Goal: Task Accomplishment & Management: Manage account settings

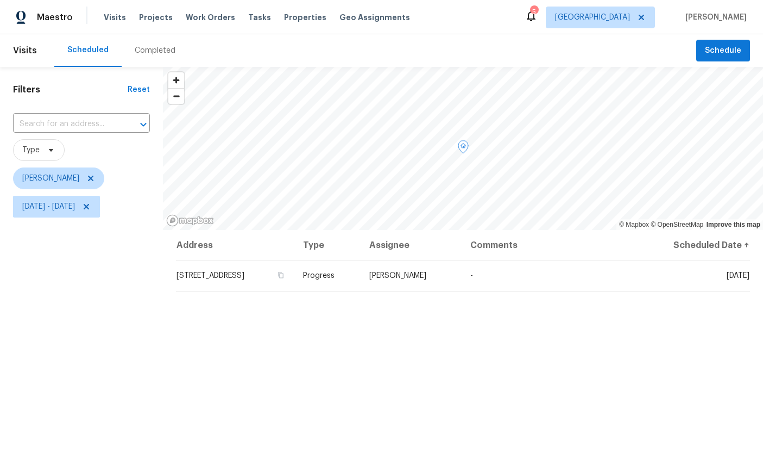
click at [0, 0] on icon at bounding box center [0, 0] width 0 height 0
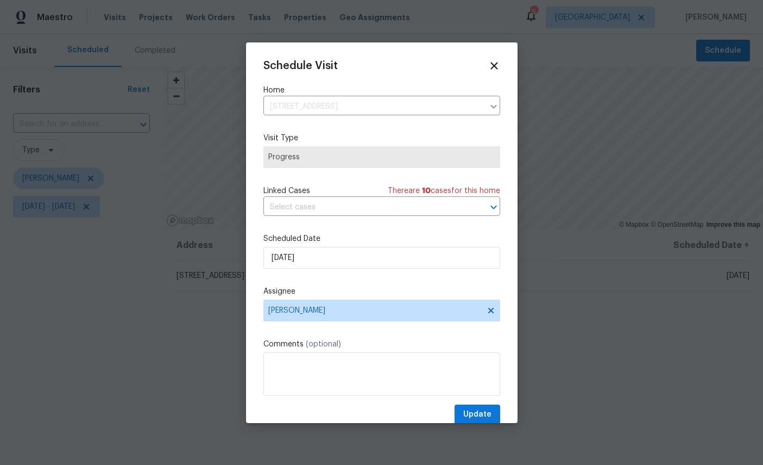
click at [497, 61] on icon at bounding box center [495, 66] width 12 height 12
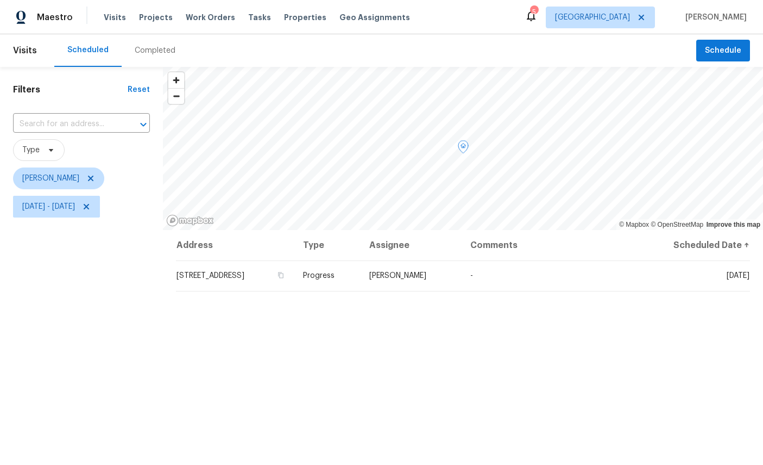
click at [0, 0] on span at bounding box center [0, 0] width 0 height 0
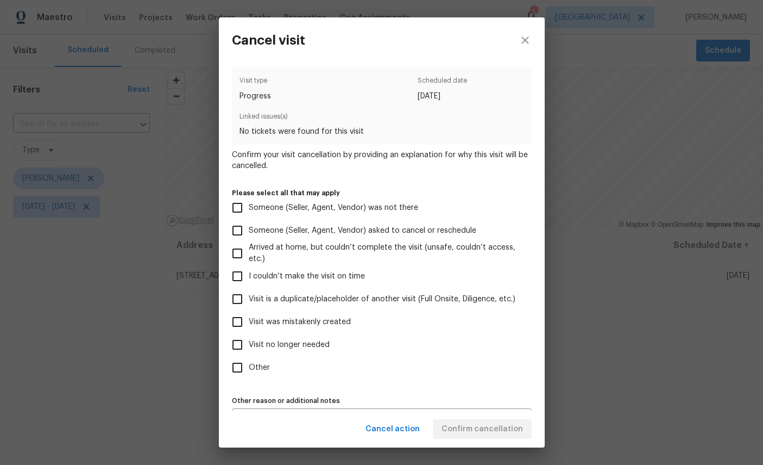
click at [299, 350] on span "Visit no longer needed" at bounding box center [289, 344] width 81 height 11
click at [249, 352] on input "Visit no longer needed" at bounding box center [237, 344] width 23 height 23
checkbox input "true"
click at [492, 423] on div "Cancel action Confirm cancellation" at bounding box center [382, 428] width 326 height 37
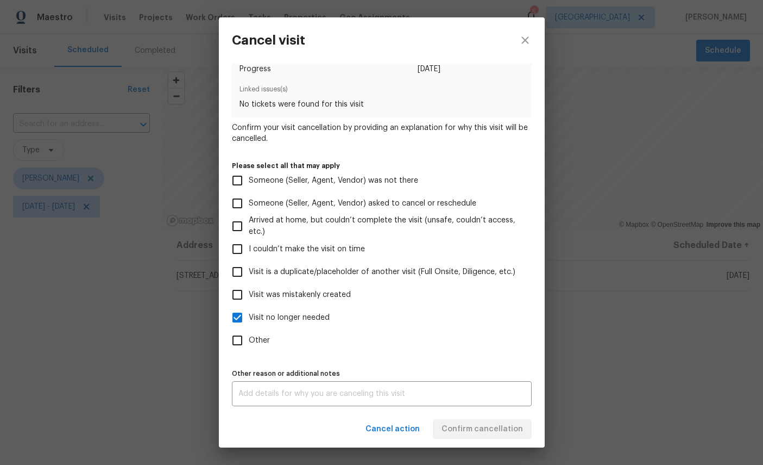
scroll to position [32, 0]
click at [350, 385] on div "x Other reason or additional notes" at bounding box center [382, 393] width 300 height 25
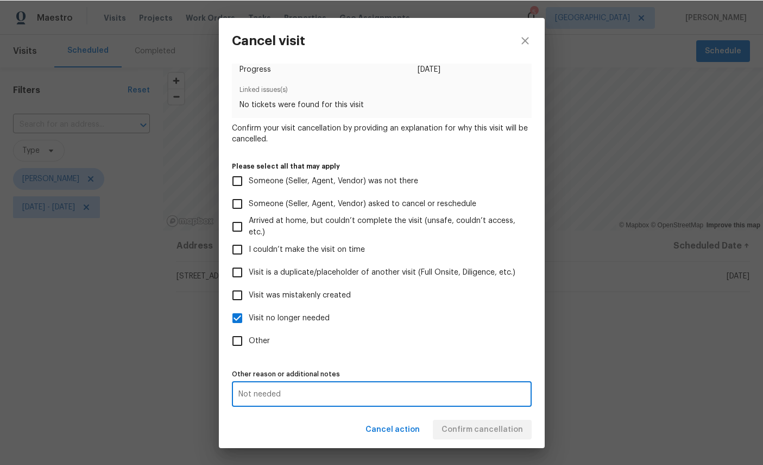
scroll to position [41, 0]
type textarea "Not needed"
click at [485, 423] on div "Cancel action Confirm cancellation" at bounding box center [382, 428] width 326 height 37
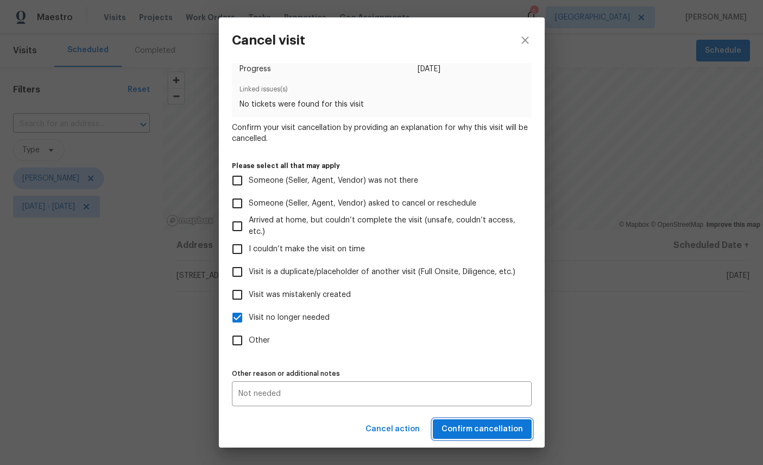
click at [487, 425] on span "Confirm cancellation" at bounding box center [483, 429] width 82 height 14
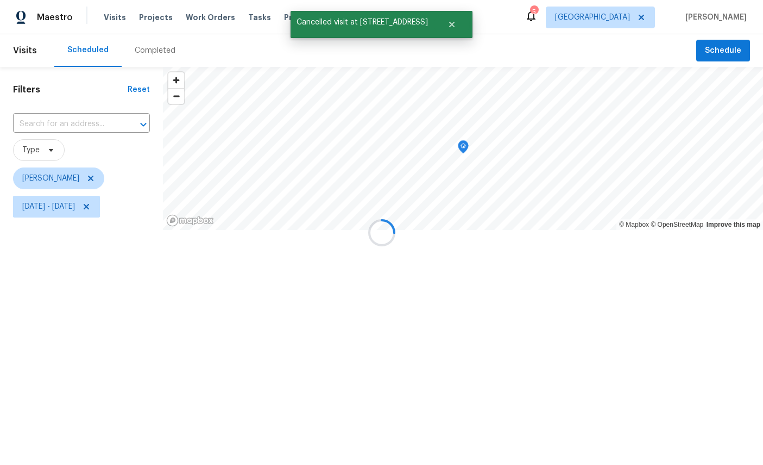
scroll to position [0, 0]
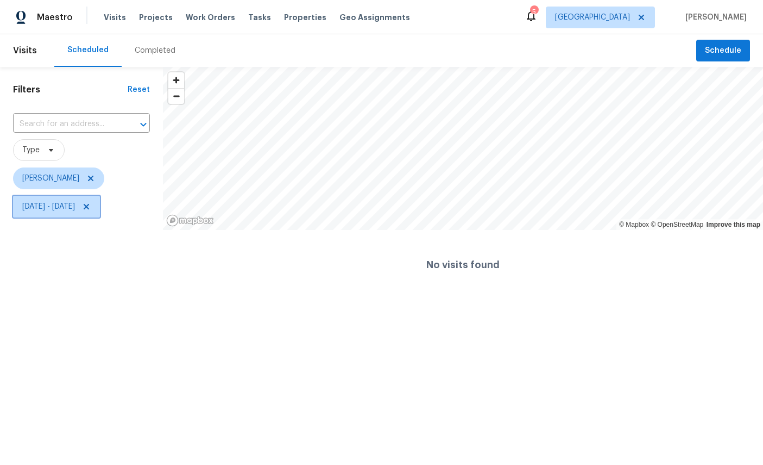
click at [100, 213] on span "Mon, Sep 01 - Fri, Sep 19" at bounding box center [56, 207] width 87 height 22
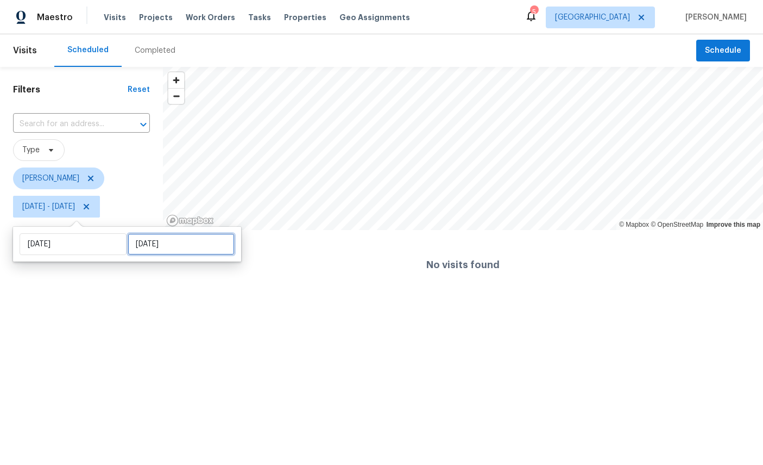
click at [164, 244] on input "Fri, Sep 19" at bounding box center [181, 244] width 107 height 22
select select "8"
select select "2025"
select select "9"
select select "2025"
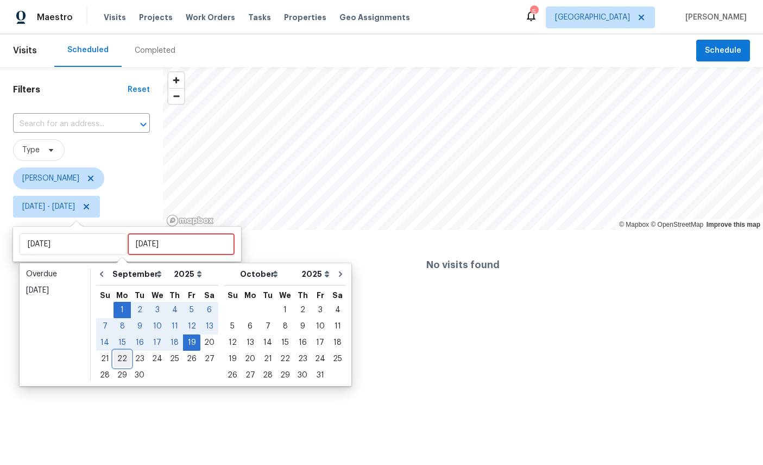
click at [123, 358] on div "22" at bounding box center [122, 358] width 17 height 15
type input "Mon, Sep 22"
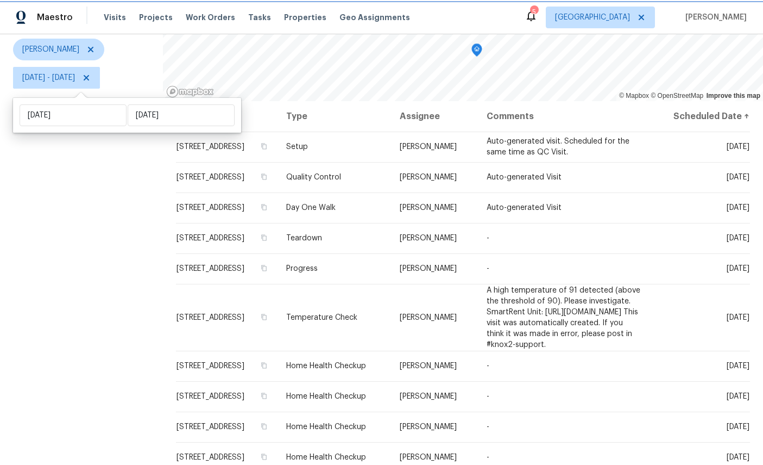
scroll to position [128, 0]
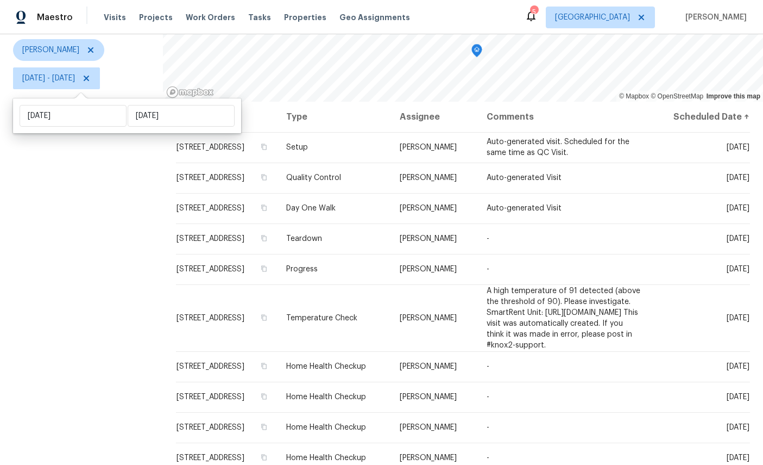
click at [0, 0] on icon at bounding box center [0, 0] width 0 height 0
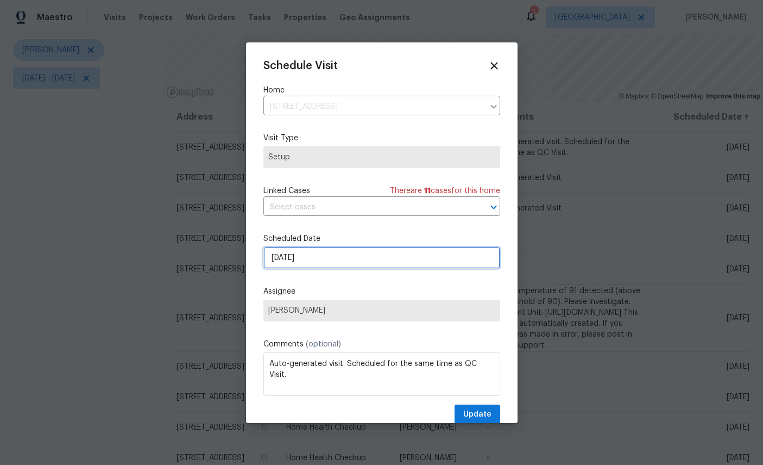
click at [411, 265] on input "9/20/2025" at bounding box center [382, 258] width 237 height 22
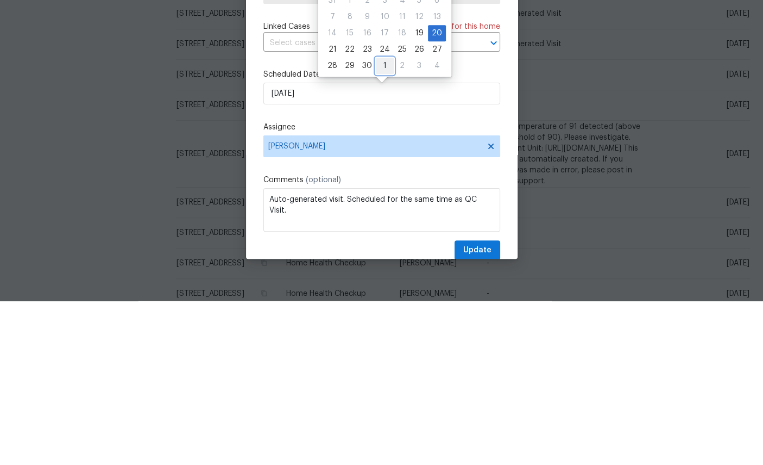
click at [381, 222] on div "1" at bounding box center [385, 229] width 18 height 15
type input "10/1/2025"
select select "9"
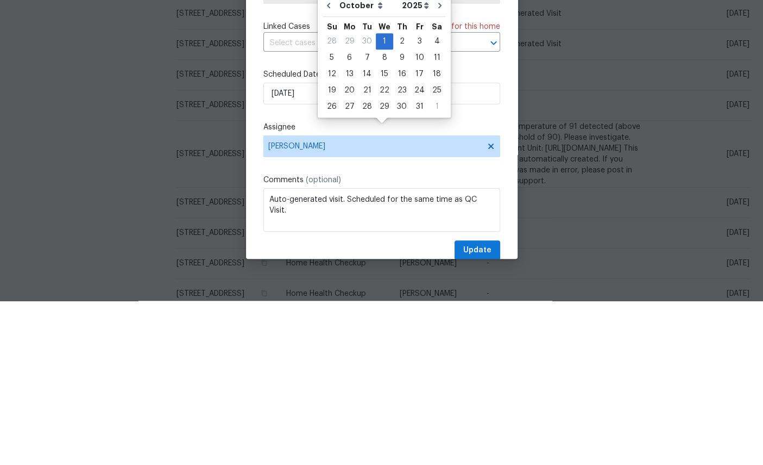
scroll to position [41, 0]
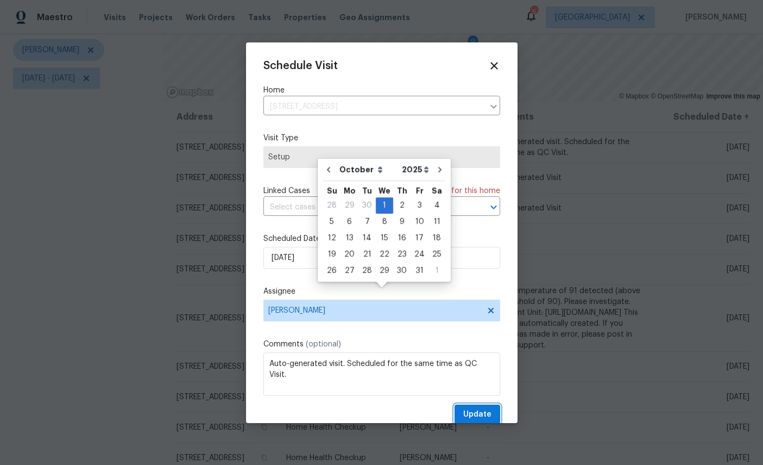
click at [485, 415] on span "Update" at bounding box center [478, 415] width 28 height 14
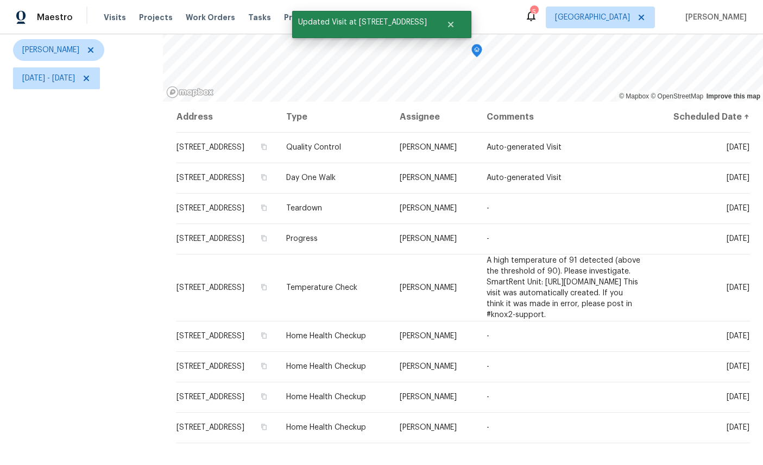
click at [0, 0] on icon at bounding box center [0, 0] width 0 height 0
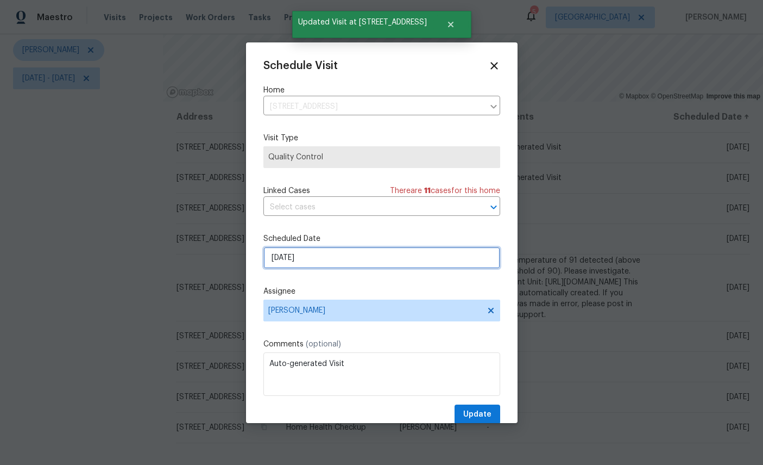
click at [367, 256] on input "9/20/2025" at bounding box center [382, 258] width 237 height 22
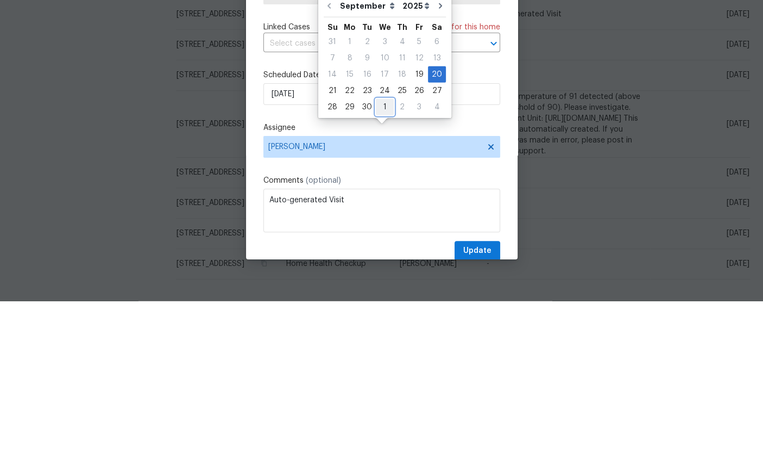
click at [388, 263] on div "1" at bounding box center [385, 270] width 18 height 15
type input "10/1/2025"
select select "9"
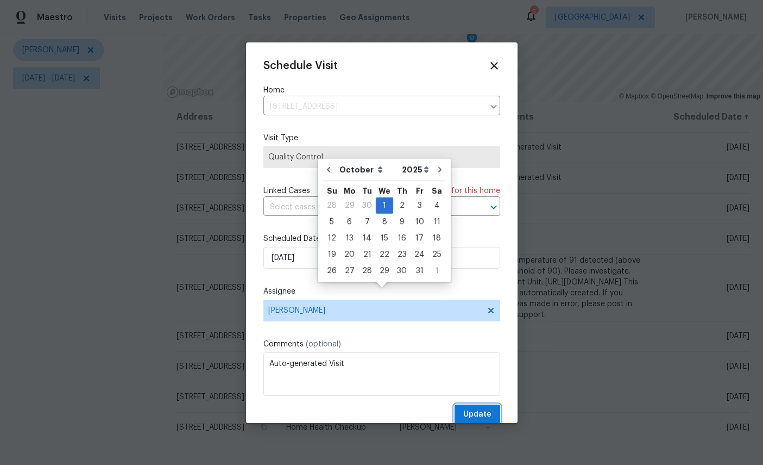
click at [483, 413] on span "Update" at bounding box center [478, 415] width 28 height 14
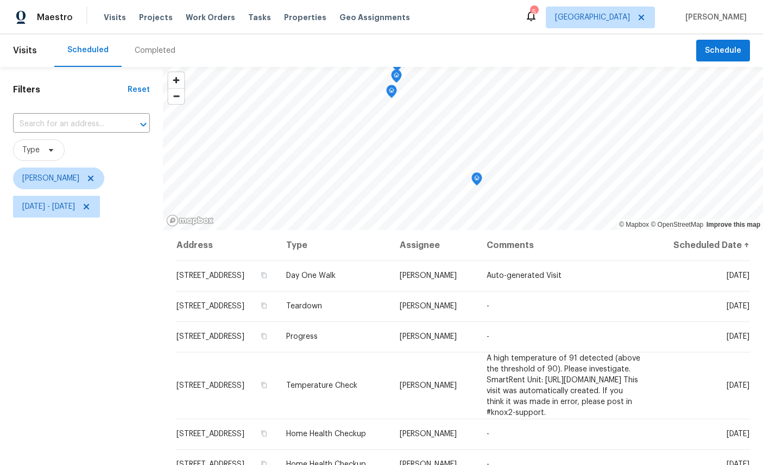
scroll to position [0, 0]
